Goal: Transaction & Acquisition: Purchase product/service

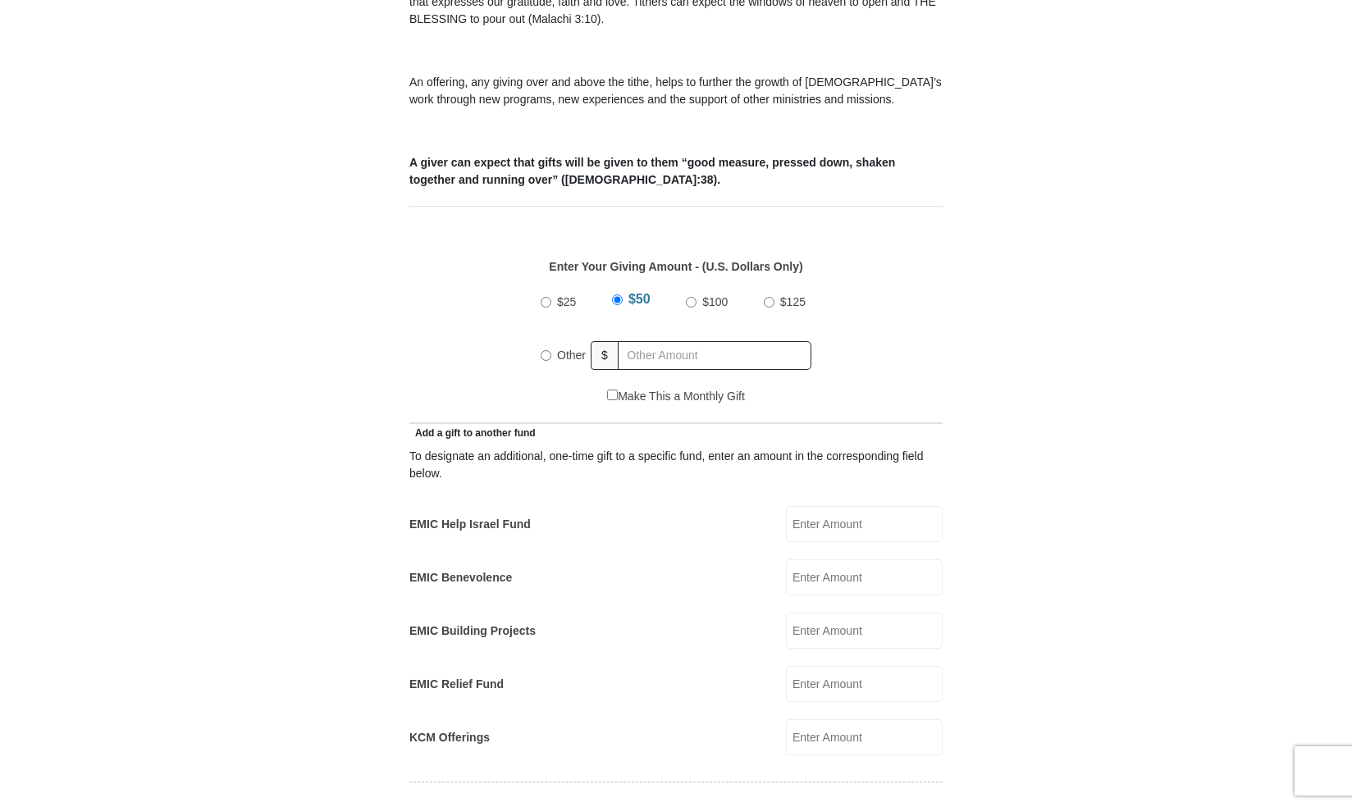
scroll to position [574, 0]
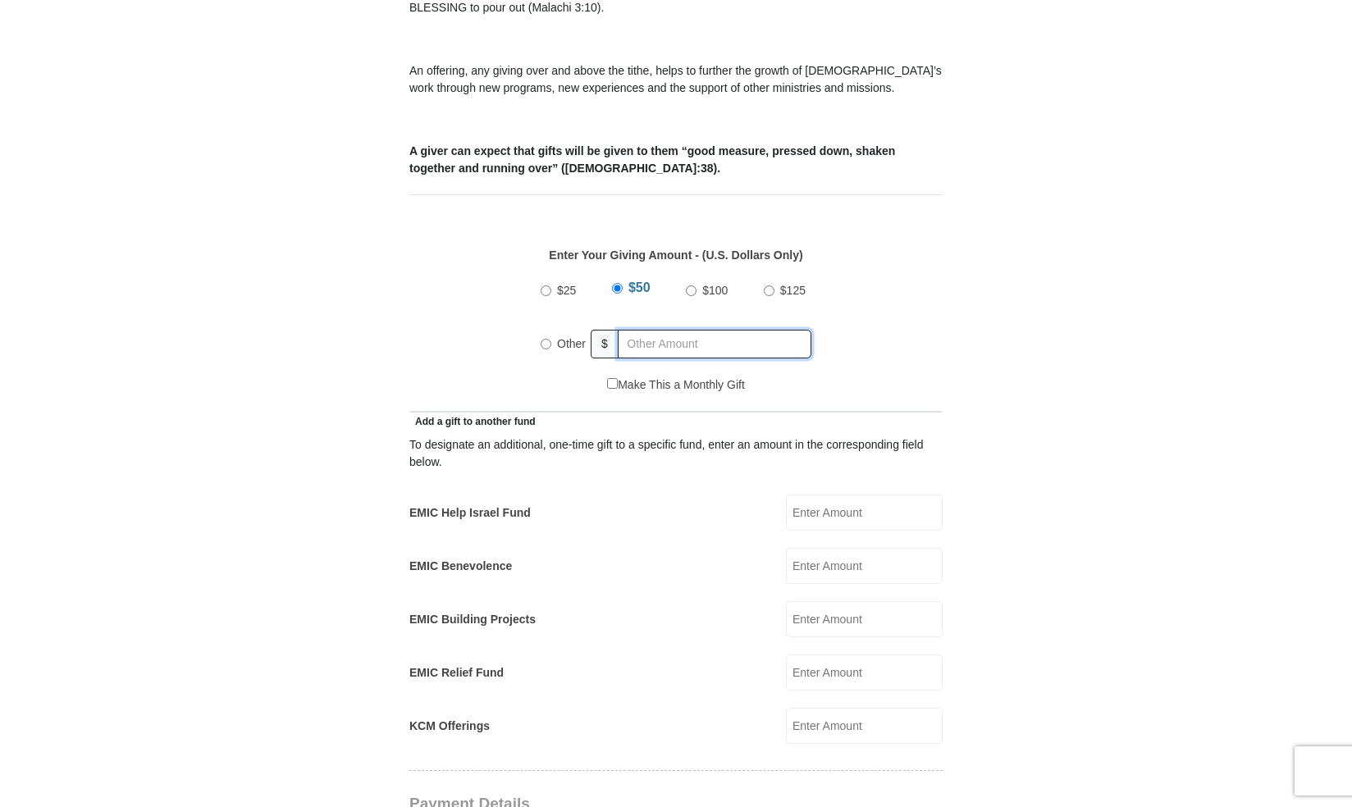
radio input "true"
click at [678, 330] on input "text" at bounding box center [718, 344] width 188 height 29
click at [518, 341] on div "$25 $50 $100 $125 Other $ 182" at bounding box center [676, 323] width 516 height 107
click at [666, 330] on input "182" at bounding box center [718, 344] width 188 height 29
type input "182.00"
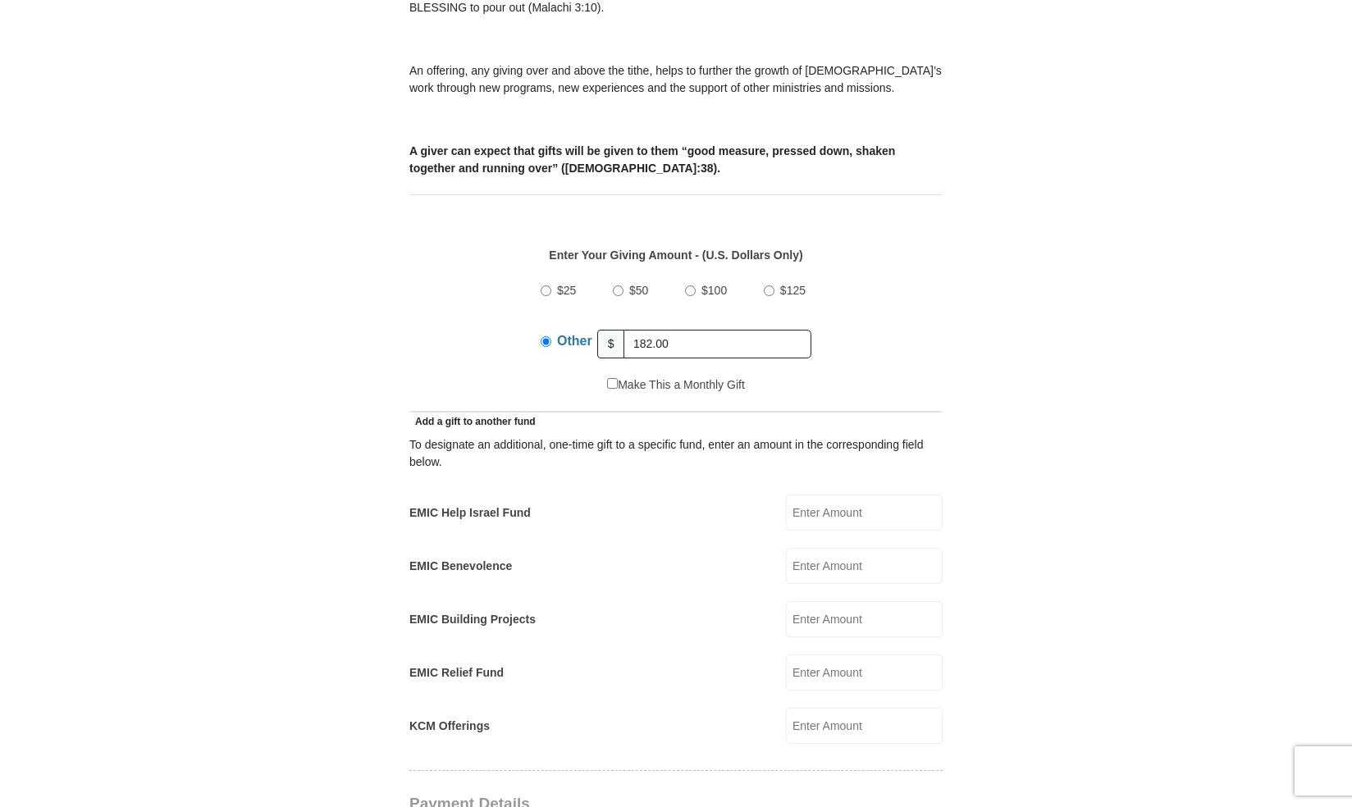
click at [255, 434] on form "[GEOGRAPHIC_DATA][DEMOGRAPHIC_DATA] Online Giving Because of gifts like yours, …" at bounding box center [675, 691] width 935 height 2400
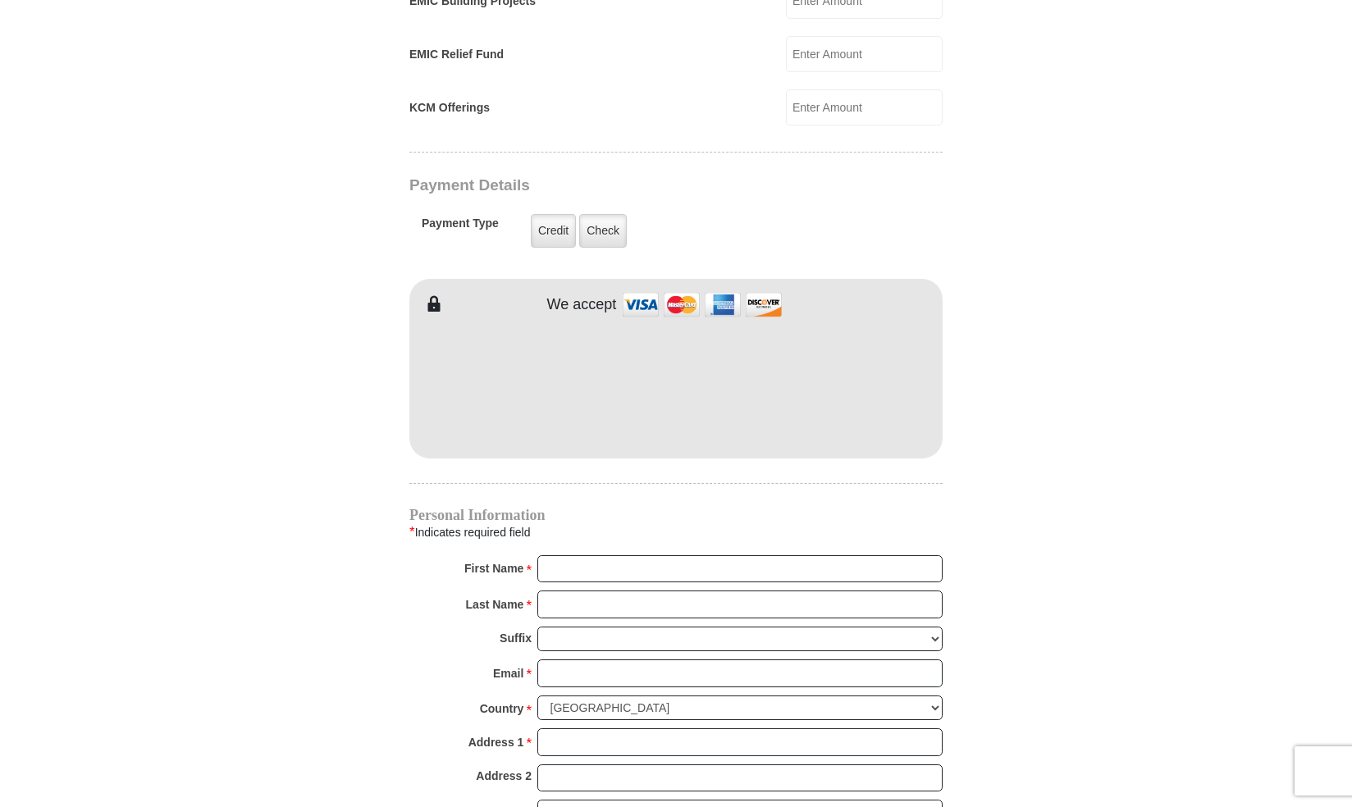
scroll to position [1231, 0]
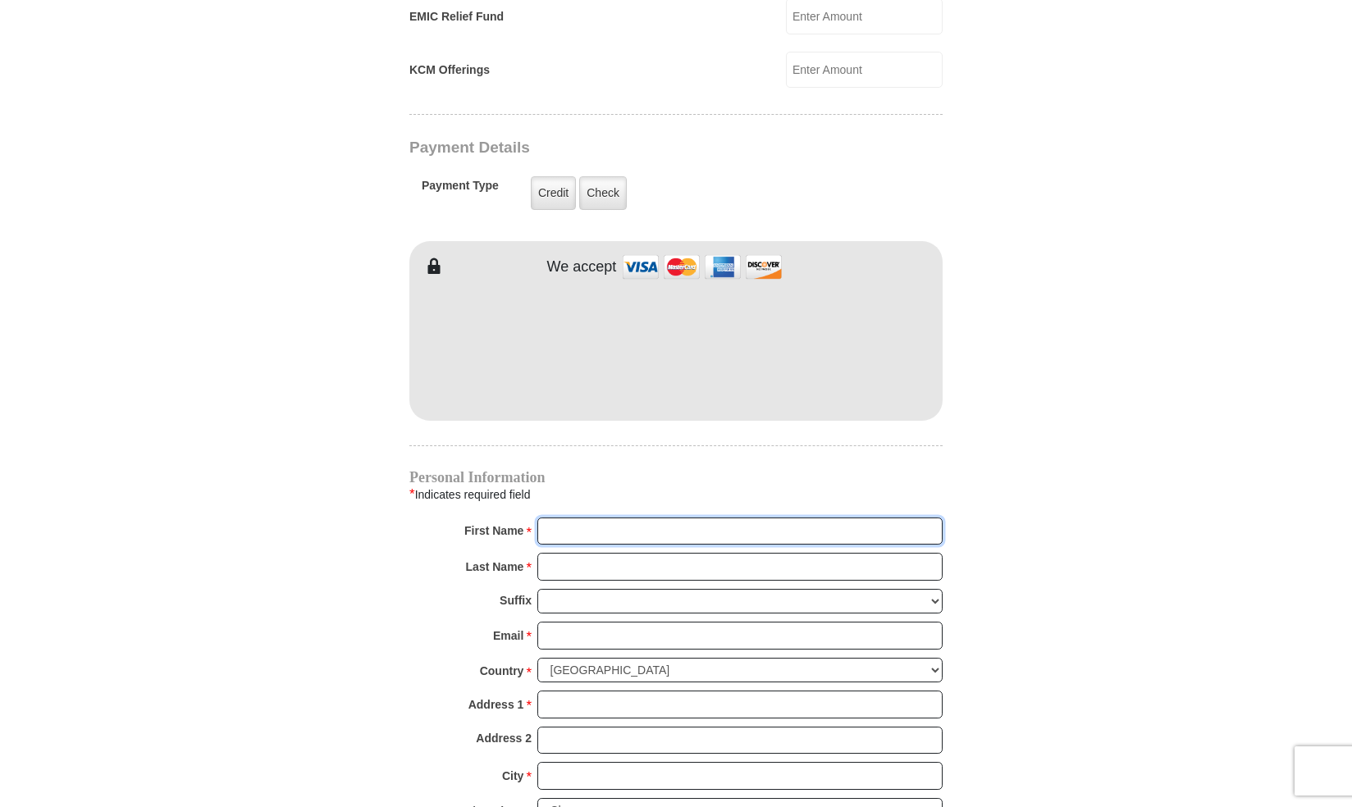
click at [667, 518] on input "First Name *" at bounding box center [739, 532] width 405 height 28
type input "[PERSON_NAME]"
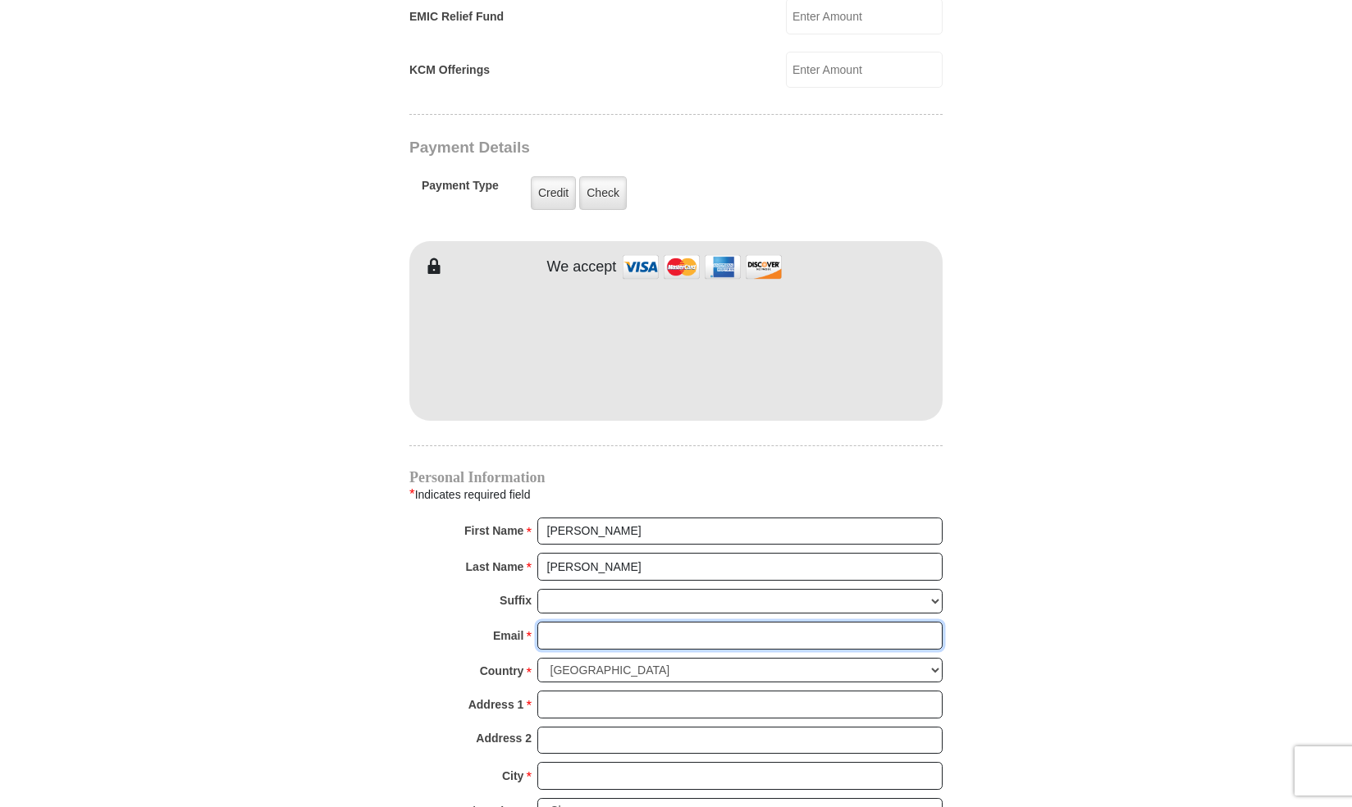
type input "[EMAIL_ADDRESS][DOMAIN_NAME]"
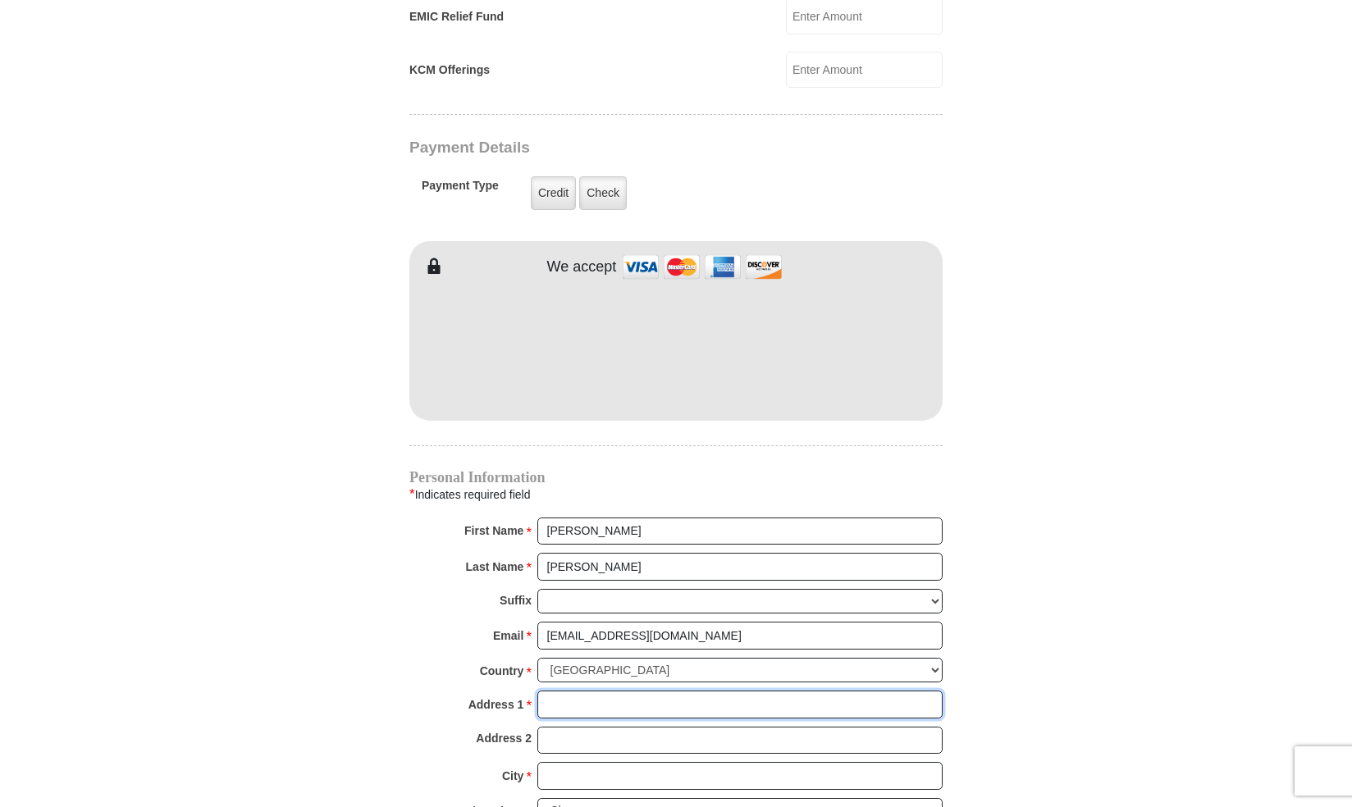
type input "PO Box 2844"
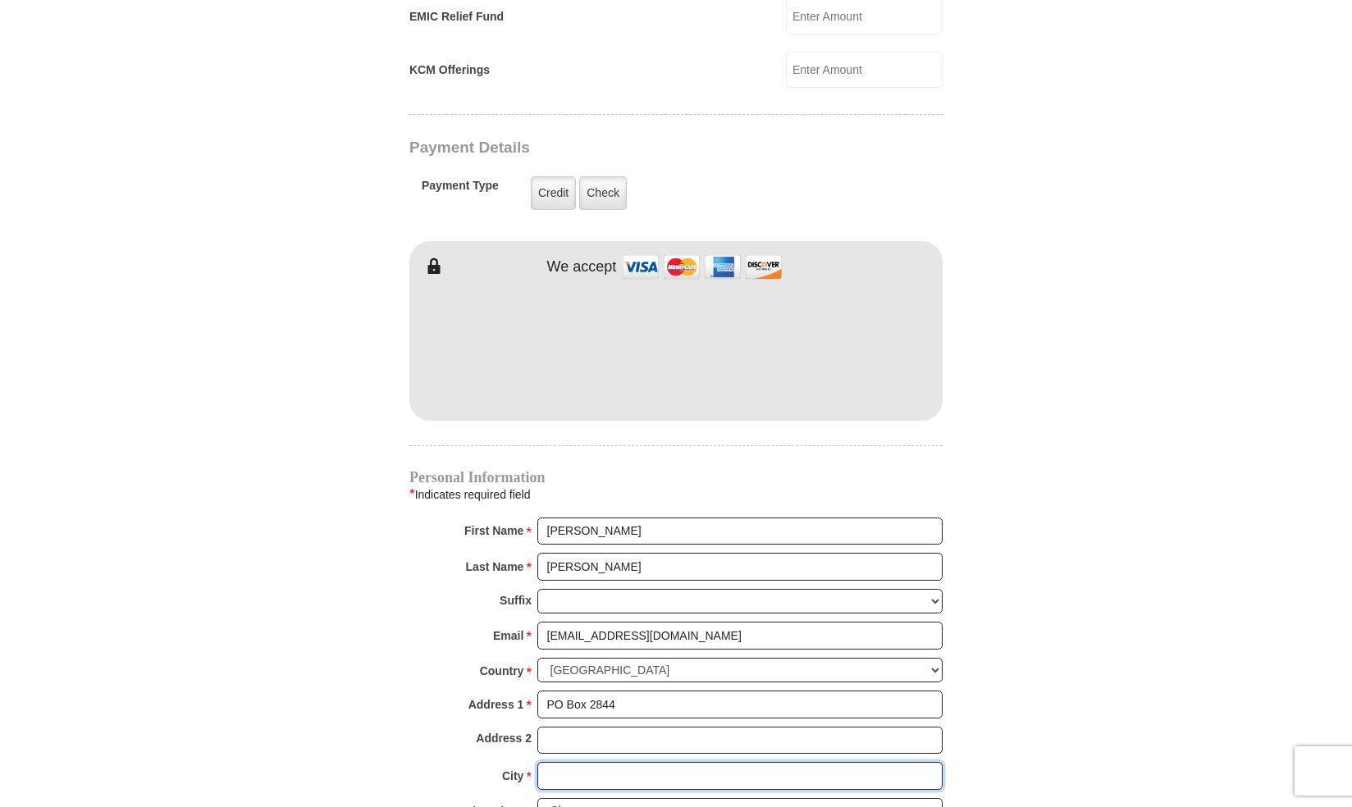
type input "Amarillo"
select select "[GEOGRAPHIC_DATA]"
type input "79105"
type input "8062365476"
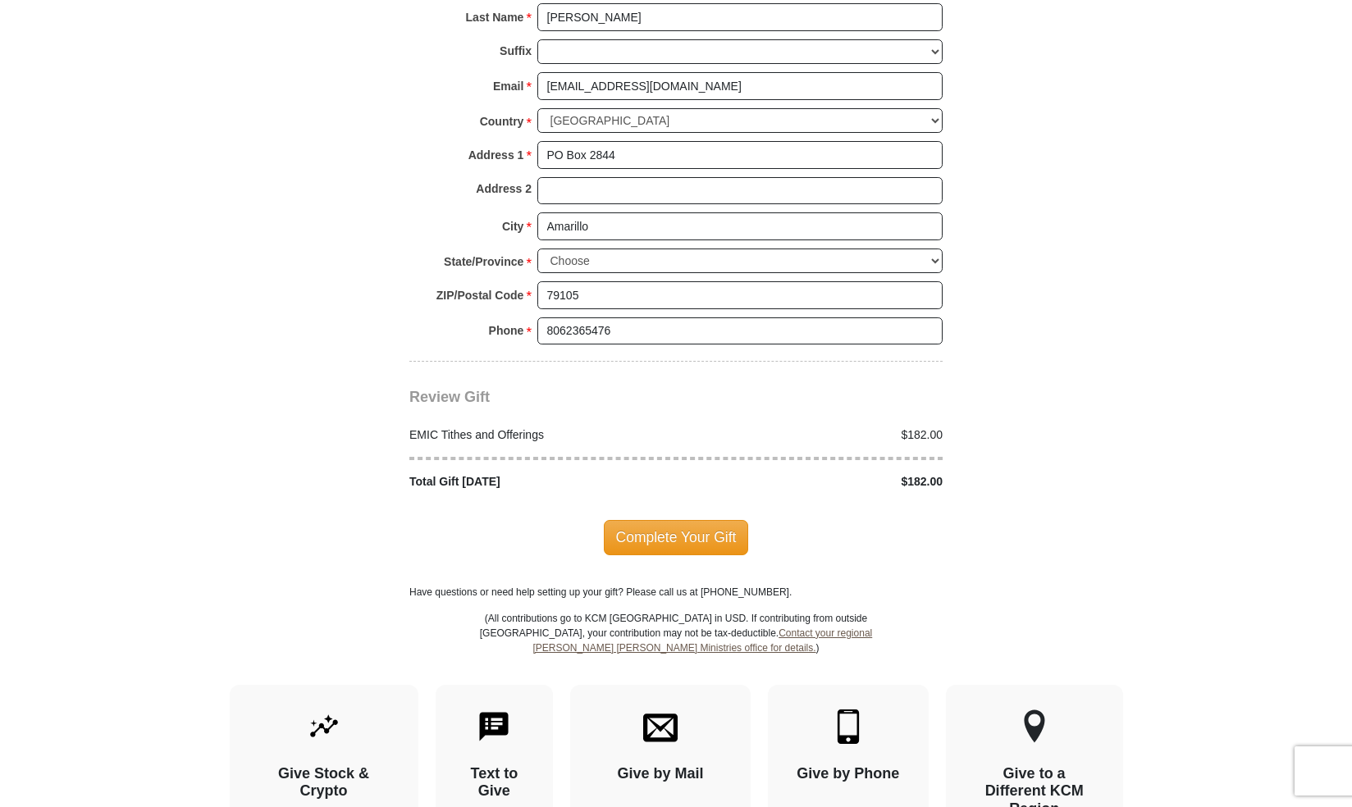
scroll to position [1805, 0]
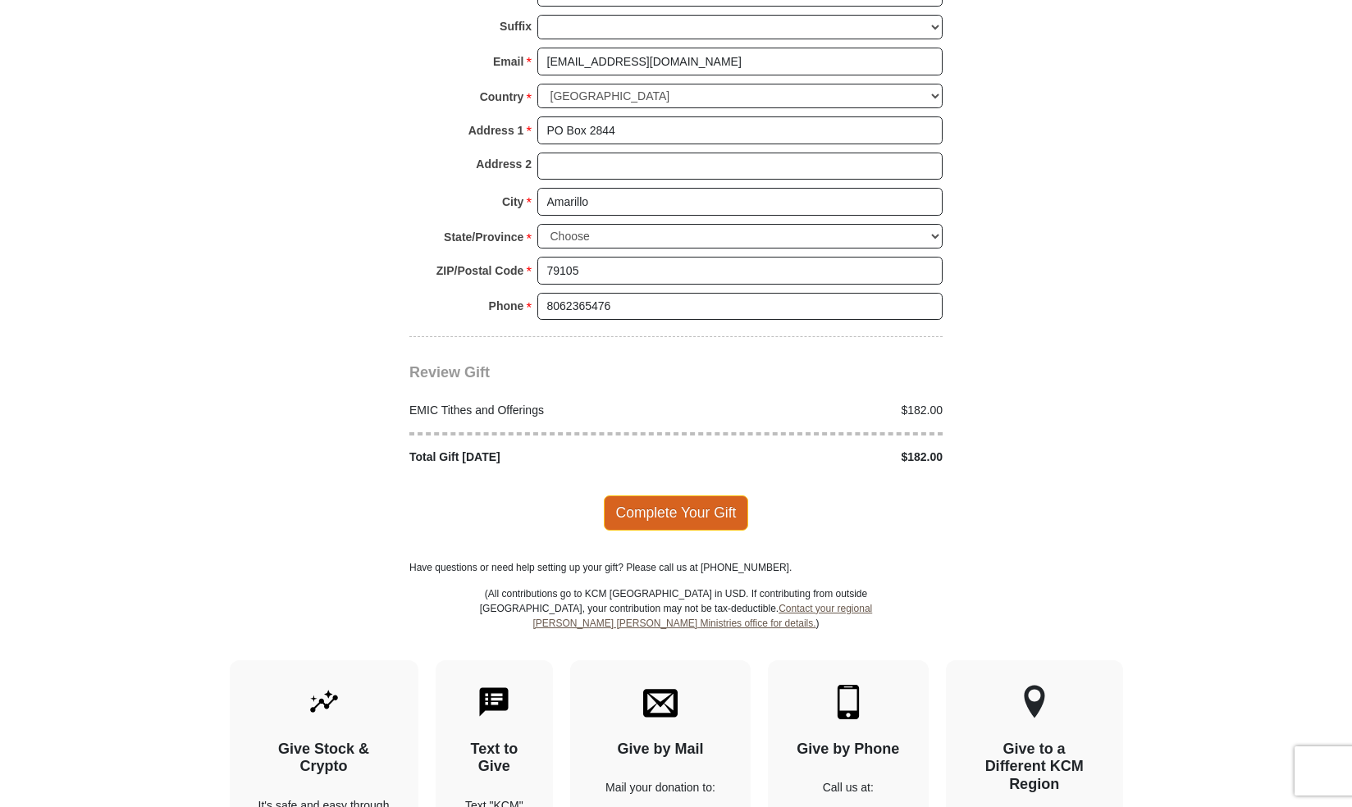
click at [670, 496] on span "Complete Your Gift" at bounding box center [676, 513] width 145 height 34
